Goal: Task Accomplishment & Management: Use online tool/utility

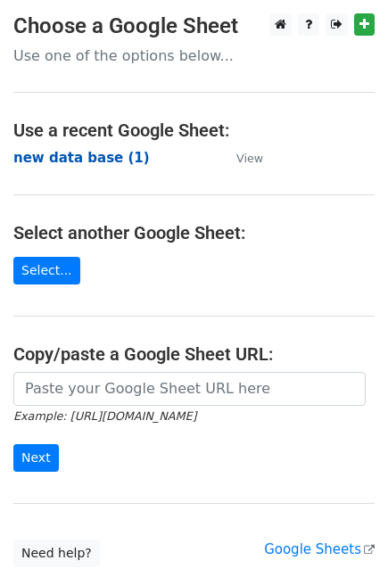
click at [122, 157] on strong "new data base (1)" at bounding box center [81, 158] width 137 height 16
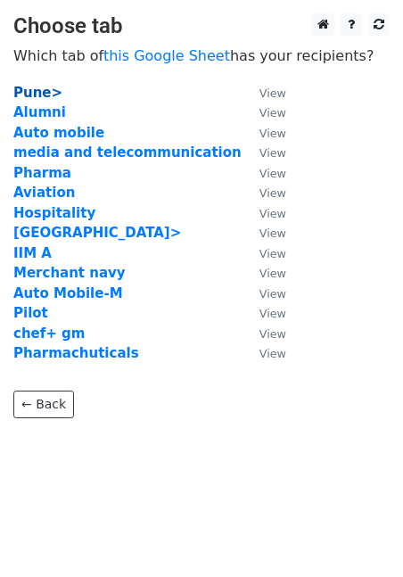
click at [41, 94] on strong "Pune>" at bounding box center [37, 93] width 49 height 16
